Goal: Obtain resource: Obtain resource

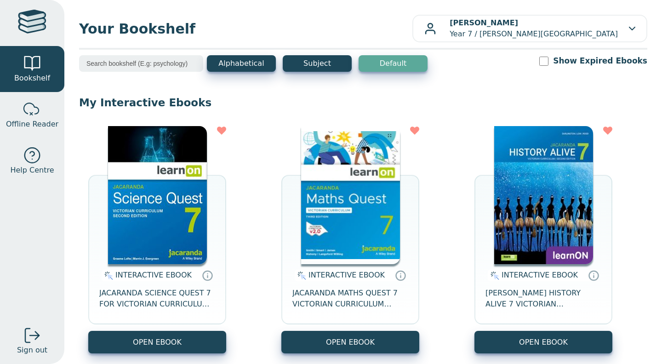
click at [159, 183] on img at bounding box center [157, 195] width 99 height 138
click at [346, 305] on span "JACARANDA MATHS QUEST 7 VICTORIAN CURRICULUM LEARNON EBOOK 3E" at bounding box center [351, 298] width 116 height 22
